Goal: Information Seeking & Learning: Learn about a topic

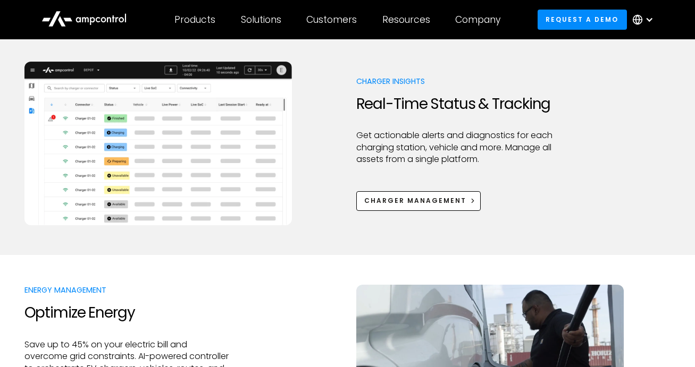
scroll to position [588, 0]
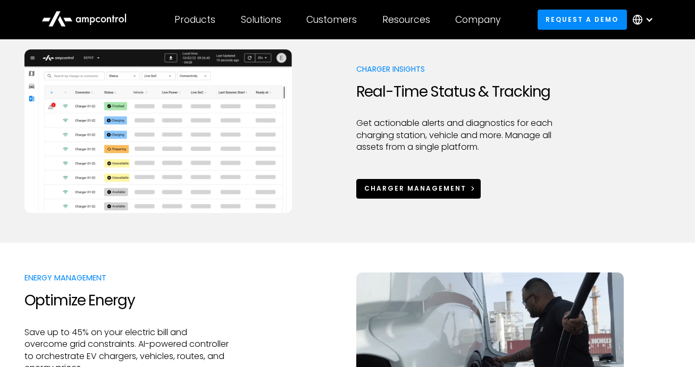
click at [398, 185] on div "Charger Management" at bounding box center [415, 189] width 102 height 10
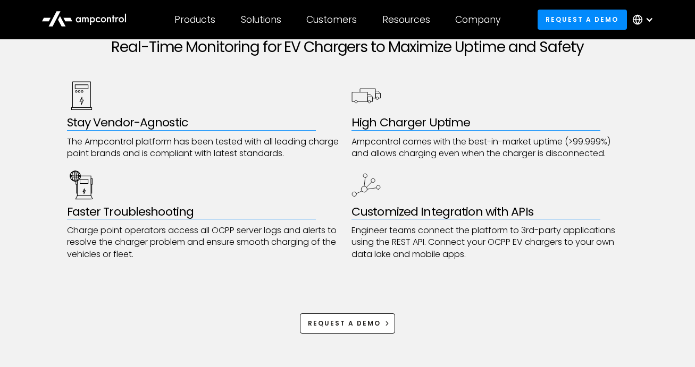
scroll to position [527, 0]
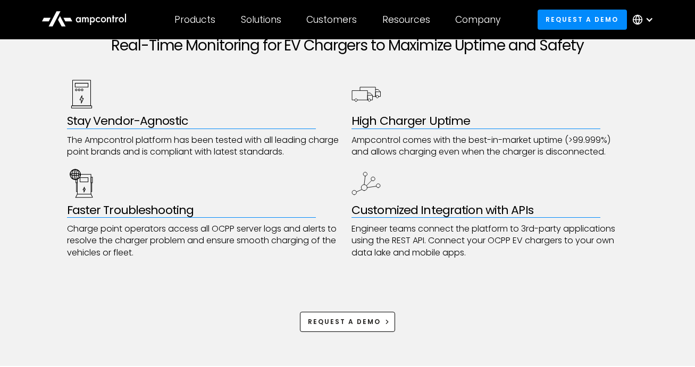
click at [62, 121] on div "Real-Time Monitoring for EV Chargers to Maximize Uptime and Safety Stay Vendor-…" at bounding box center [347, 185] width 695 height 364
click at [351, 121] on h3 "High Charger Uptime" at bounding box center [489, 121] width 277 height 14
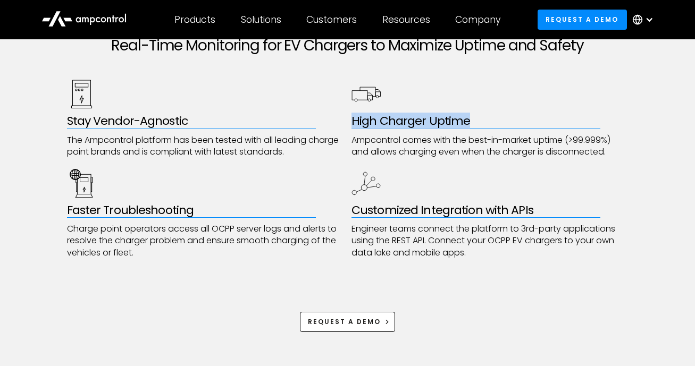
click at [351, 121] on h3 "High Charger Uptime" at bounding box center [489, 121] width 277 height 14
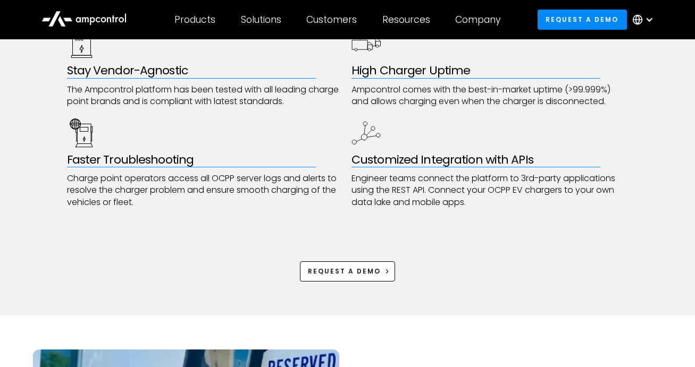
scroll to position [583, 0]
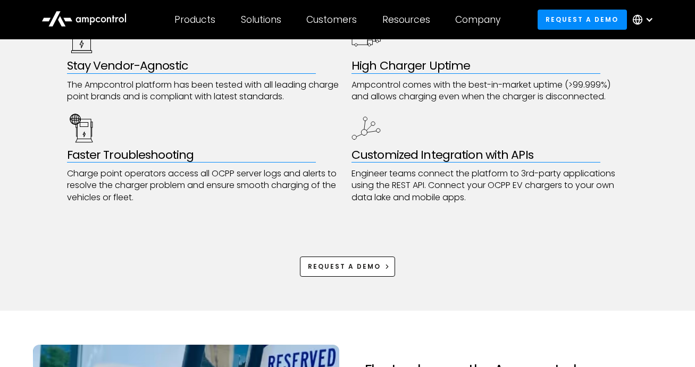
click at [119, 146] on div "Faster Troubleshooting Charge point operators access all OCPP server logs and a…" at bounding box center [205, 159] width 277 height 90
click at [119, 161] on h3 "Faster Troubleshooting" at bounding box center [205, 155] width 277 height 14
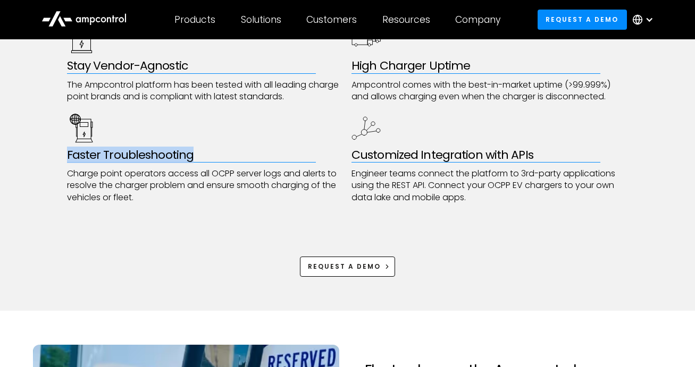
click at [119, 161] on h3 "Faster Troubleshooting" at bounding box center [205, 155] width 277 height 14
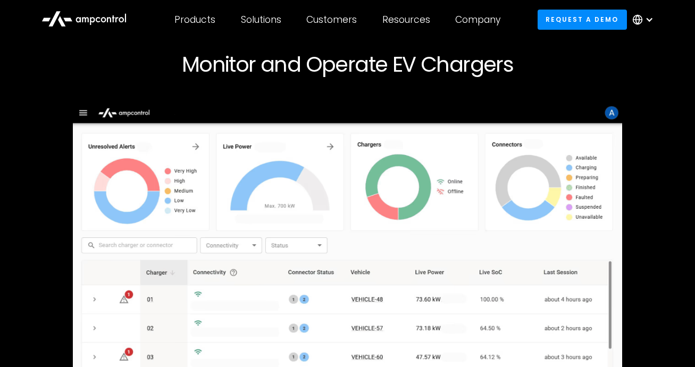
scroll to position [0, 0]
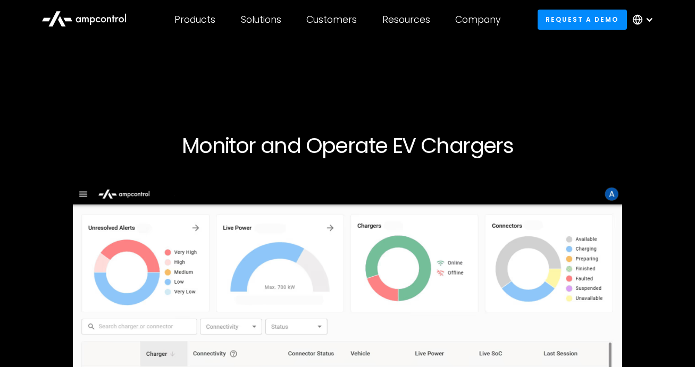
click at [635, 261] on div "Request a demo" at bounding box center [347, 340] width 646 height 312
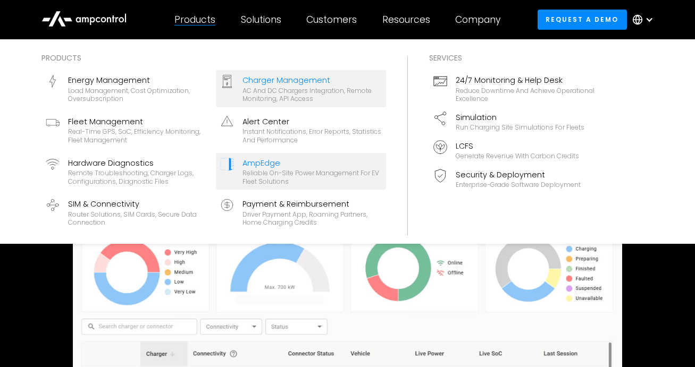
click at [288, 165] on div "AmpEdge" at bounding box center [311, 163] width 139 height 12
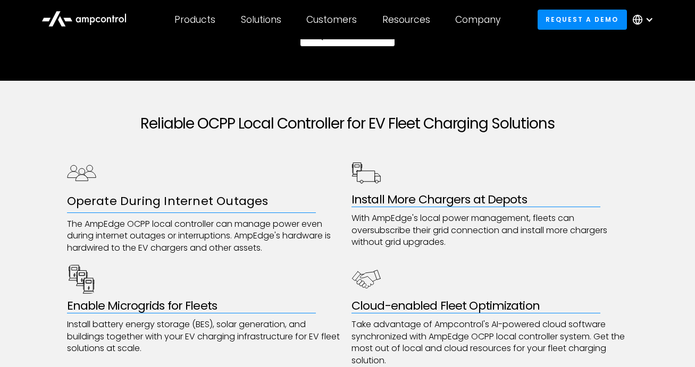
scroll to position [588, 0]
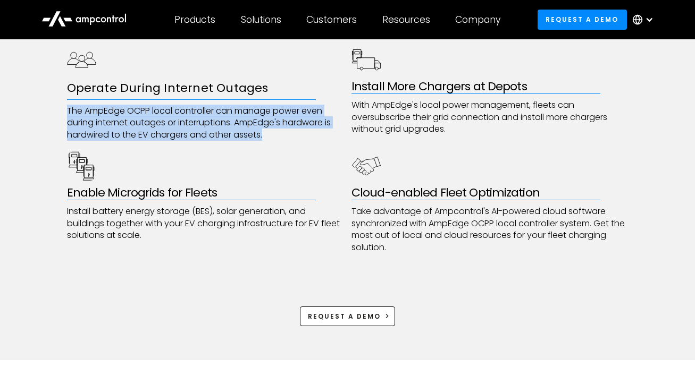
drag, startPoint x: 271, startPoint y: 138, endPoint x: 58, endPoint y: 102, distance: 215.6
click at [58, 102] on div "Reliable OCPP Local Controller for EV Fleet Charging Solutions Operate During I…" at bounding box center [347, 164] width 695 height 393
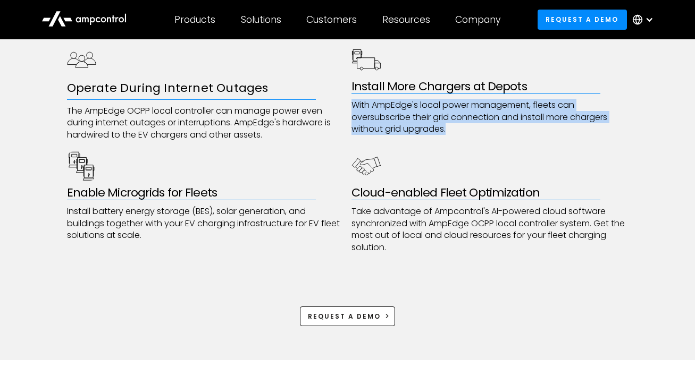
drag, startPoint x: 349, startPoint y: 104, endPoint x: 487, endPoint y: 140, distance: 143.0
click at [487, 140] on div "Operate During Internet Outages The AmpEdge OCPP local controller can manage po…" at bounding box center [347, 149] width 561 height 208
click at [487, 140] on div "Install More Chargers at Depots With AmpEdge's local power management, fleets c…" at bounding box center [489, 93] width 277 height 96
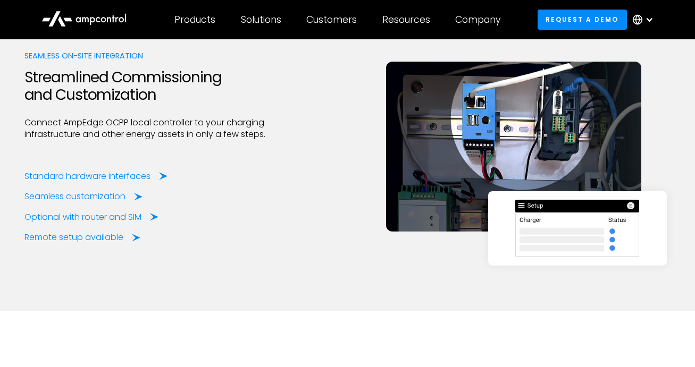
scroll to position [1356, 0]
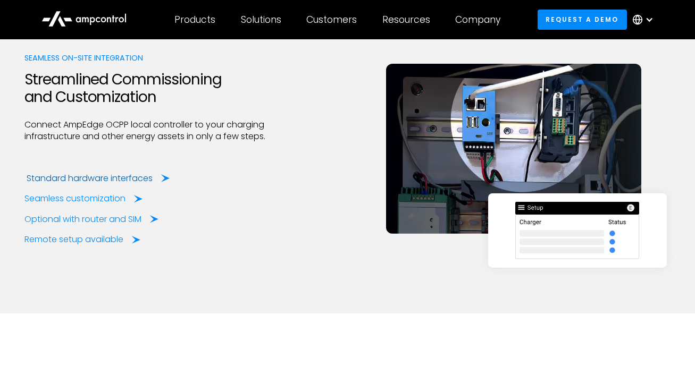
click at [105, 179] on div "Standard hardware interfaces" at bounding box center [90, 179] width 126 height 12
